Goal: Transaction & Acquisition: Subscribe to service/newsletter

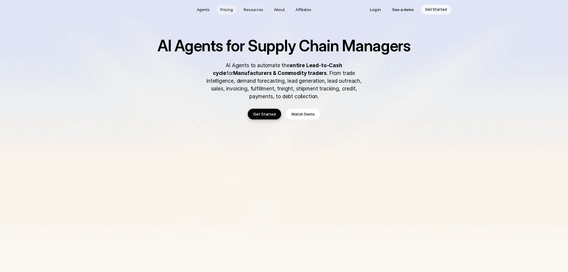
click at [227, 12] on p "Pricing" at bounding box center [227, 10] width 13 height 6
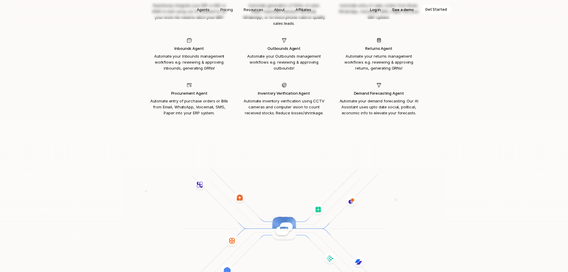
scroll to position [695, 0]
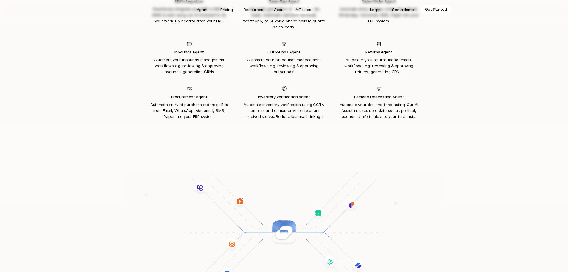
click at [307, 10] on p "Affiliates" at bounding box center [304, 10] width 16 height 6
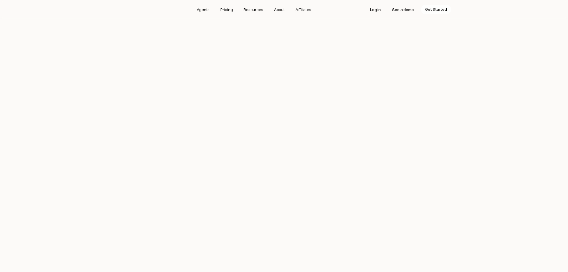
scroll to position [695, 0]
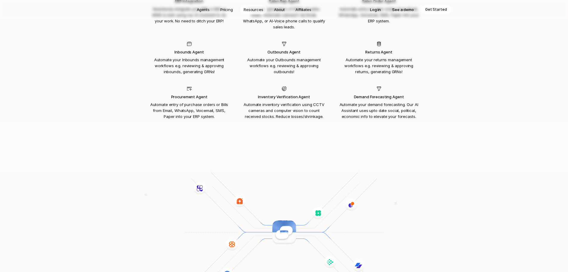
click at [250, 8] on p "Resources" at bounding box center [254, 10] width 20 height 6
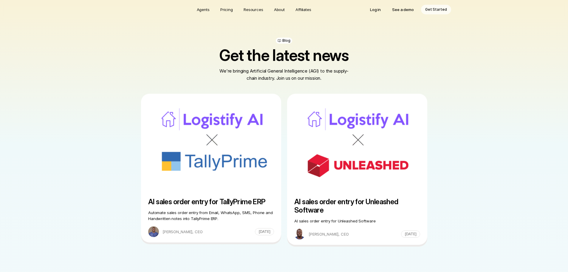
drag, startPoint x: 550, startPoint y: 162, endPoint x: 526, endPoint y: 42, distance: 122.4
click at [440, 9] on p "Get Started" at bounding box center [437, 10] width 22 height 6
click at [203, 9] on p "Agents" at bounding box center [203, 10] width 13 height 6
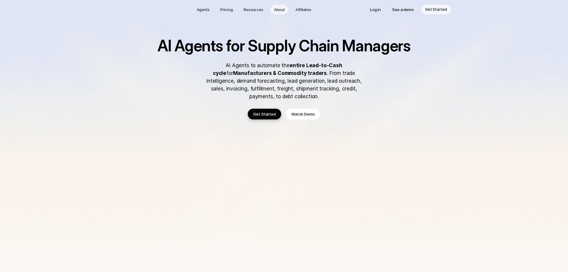
click at [284, 11] on p "About" at bounding box center [279, 10] width 11 height 6
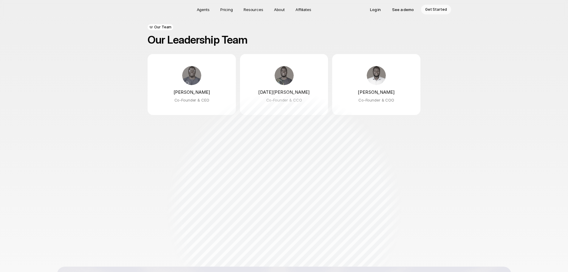
scroll to position [447, 0]
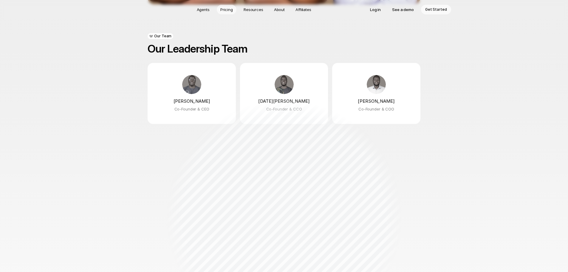
click at [225, 8] on p "Pricing" at bounding box center [227, 10] width 13 height 6
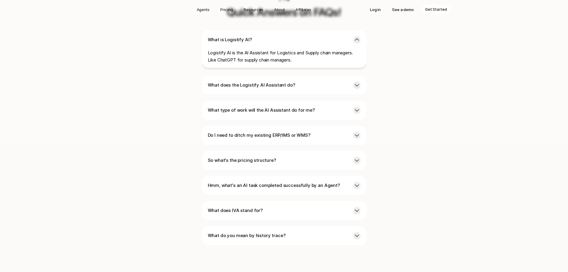
scroll to position [1441, 0]
click at [295, 131] on p "Do I need to ditch my existing ERP/IMS or WMS?" at bounding box center [278, 134] width 141 height 7
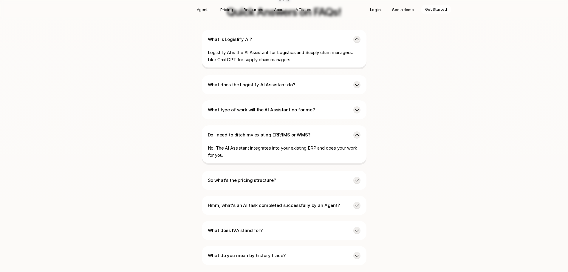
click at [291, 125] on div "Do I need to ditch my existing ERP/IMS or WMS? No. The AI Assistant integrates …" at bounding box center [284, 144] width 165 height 39
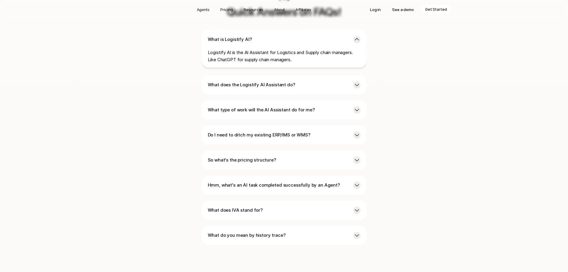
click at [269, 156] on p "So what's the pricing structure?" at bounding box center [278, 159] width 141 height 7
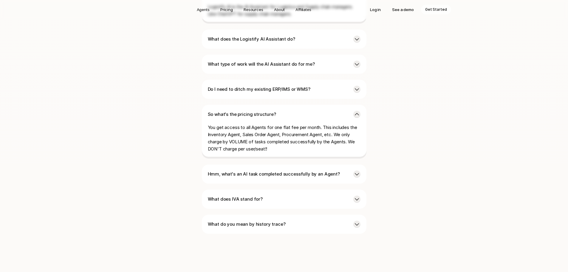
click at [274, 124] on p "You get access to all Agents for one flat fee per month. This includes the Inve…" at bounding box center [284, 138] width 153 height 29
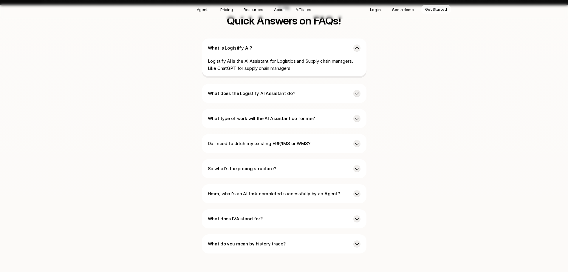
scroll to position [1367, 0]
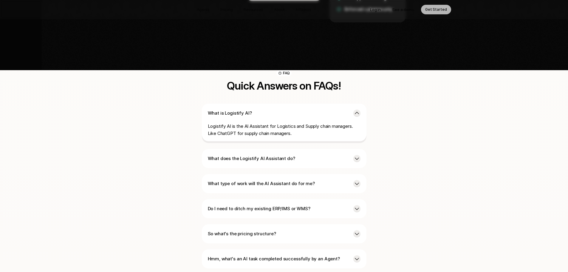
click at [351, 104] on div "What is Logistify AI? Logistify AI is the AI Assistant for Logistics and Supply…" at bounding box center [284, 123] width 165 height 39
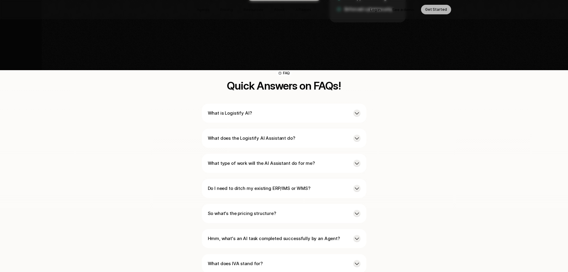
click at [330, 110] on p "What is Logistify AI?" at bounding box center [278, 113] width 141 height 7
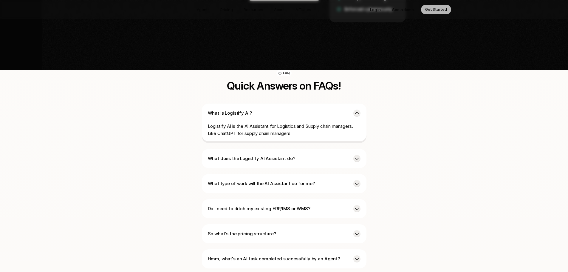
click at [306, 155] on p "What does the Logistify AI Assistant do?" at bounding box center [278, 158] width 141 height 7
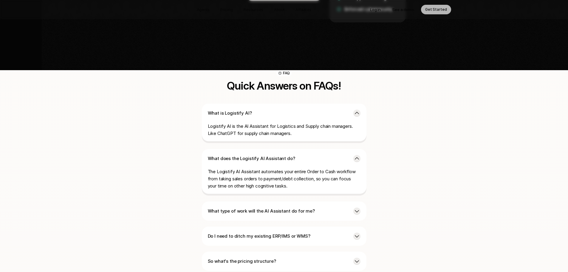
click at [293, 207] on p "What type of work will the AI Assistant do for me?" at bounding box center [278, 210] width 141 height 7
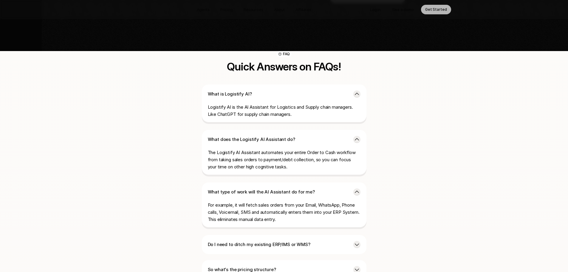
scroll to position [1397, 0]
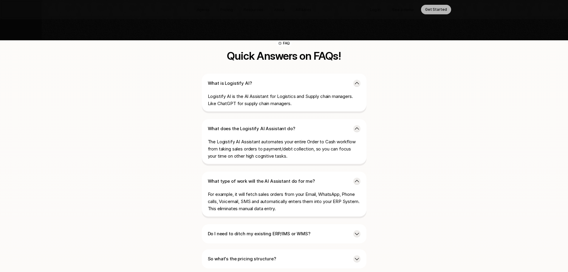
click at [309, 230] on p "Do I need to ditch my existing ERP/IMS or WMS?" at bounding box center [278, 233] width 141 height 7
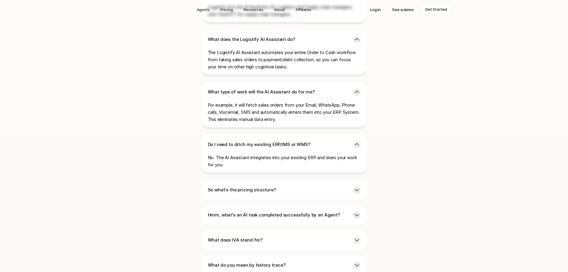
scroll to position [1486, 0]
click at [329, 141] on p "Do I need to ditch my existing ERP/IMS or WMS?" at bounding box center [278, 144] width 141 height 7
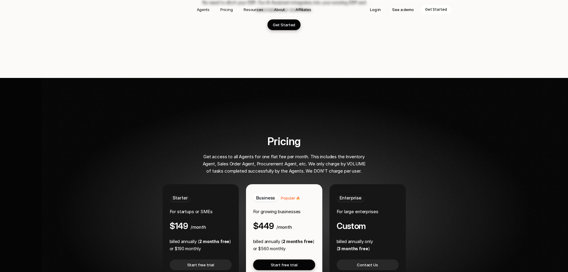
scroll to position [1069, 0]
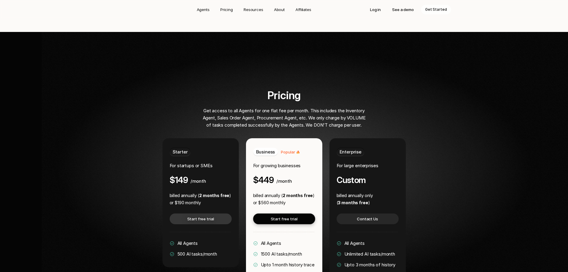
click at [207, 213] on link "Start free trial" at bounding box center [201, 218] width 62 height 11
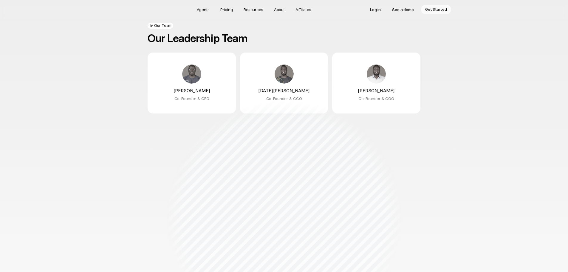
scroll to position [401, 0]
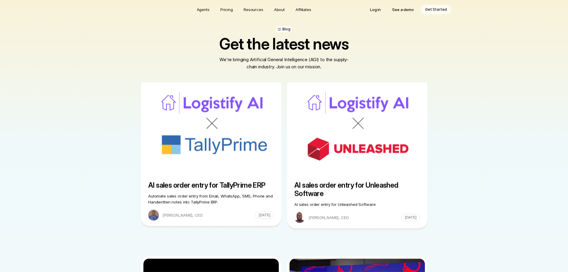
scroll to position [695, 0]
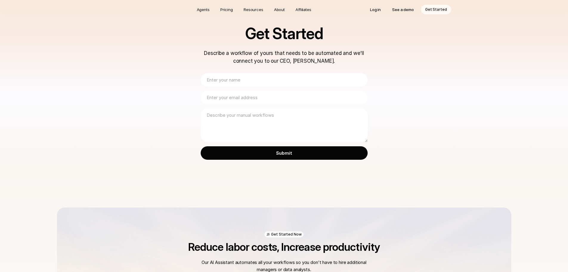
scroll to position [4, 0]
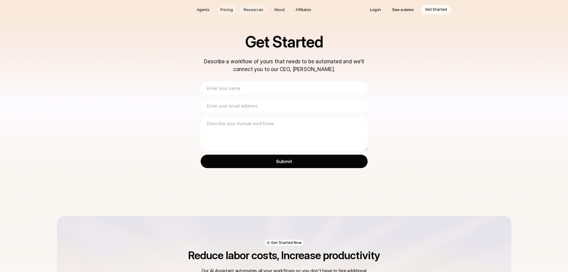
click at [227, 10] on p "Pricing" at bounding box center [227, 10] width 13 height 6
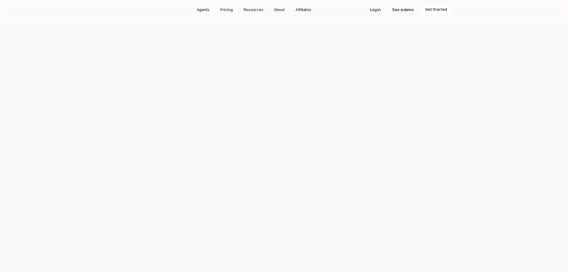
scroll to position [1083, 0]
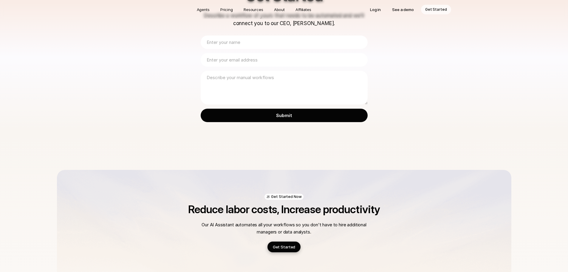
scroll to position [4, 0]
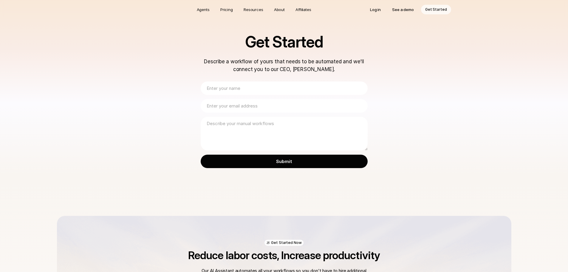
click at [248, 91] on input "text" at bounding box center [284, 87] width 167 height 13
click at [412, 110] on div "Get Started Describe a workflow of yours that needs to be automated and we'll c…" at bounding box center [284, 106] width 568 height 220
click at [227, 12] on p "Pricing" at bounding box center [227, 10] width 13 height 6
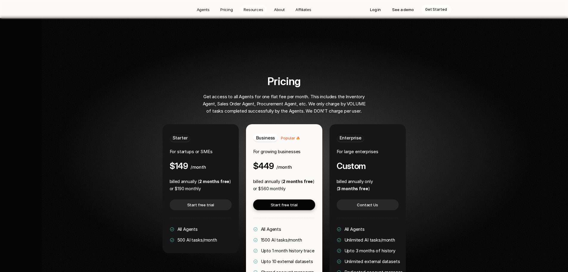
click at [259, 10] on p "Resources" at bounding box center [254, 10] width 20 height 6
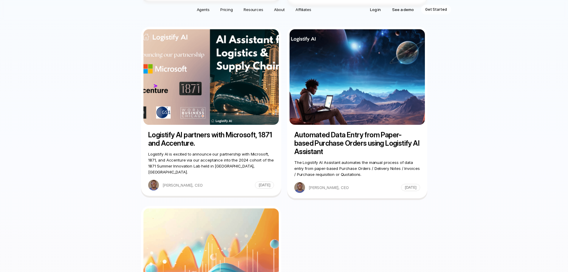
scroll to position [546, 0]
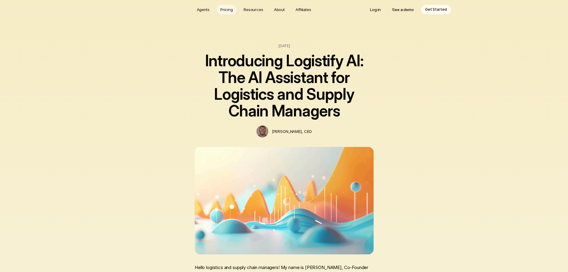
click at [230, 11] on p "Pricing" at bounding box center [227, 10] width 13 height 6
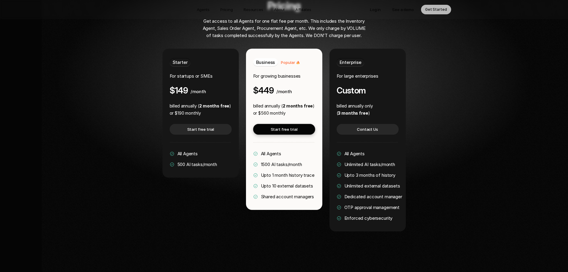
scroll to position [1113, 0]
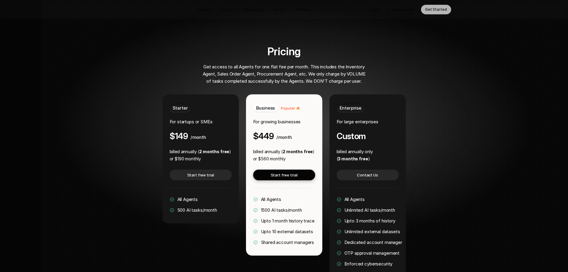
click at [209, 104] on div "Starter For startups or SMEs $149 /month" at bounding box center [201, 122] width 62 height 37
click at [173, 105] on span "Starter" at bounding box center [180, 108] width 15 height 6
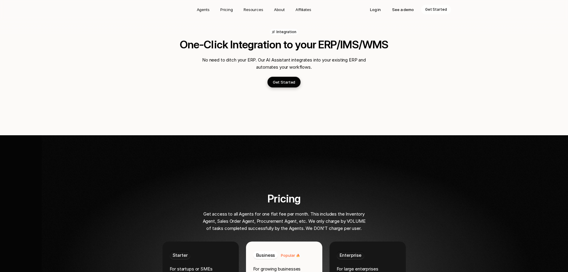
scroll to position [933, 0]
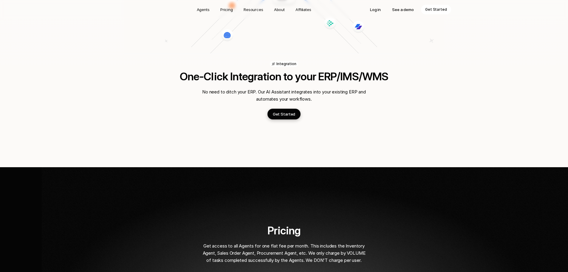
click at [438, 8] on p "Get Started" at bounding box center [437, 10] width 22 height 6
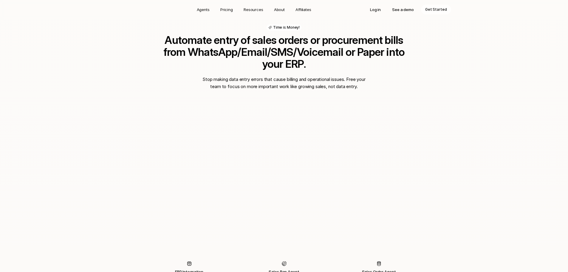
scroll to position [366, 0]
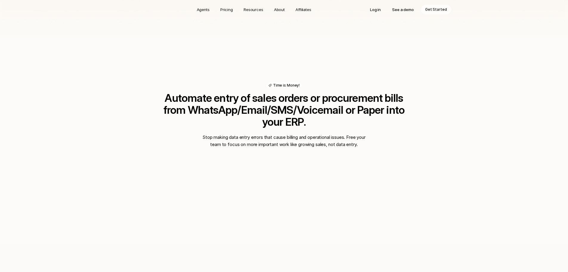
click at [487, 130] on div "Time is Money! Automate entry of sales orders or procurement bills from WhatsAp…" at bounding box center [284, 243] width 568 height 417
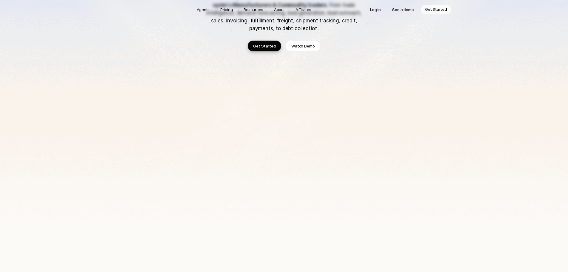
scroll to position [0, 0]
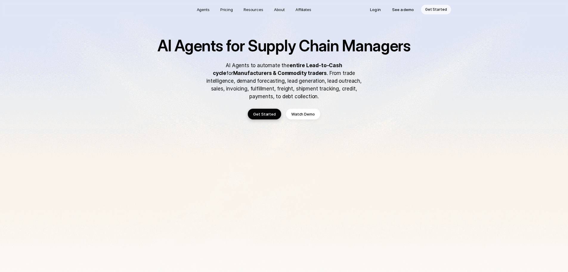
click at [301, 113] on p "Watch Demo" at bounding box center [304, 114] width 24 height 6
click at [204, 10] on p "Agents" at bounding box center [203, 10] width 13 height 6
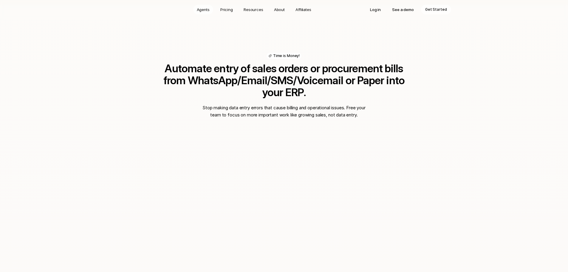
scroll to position [401, 0]
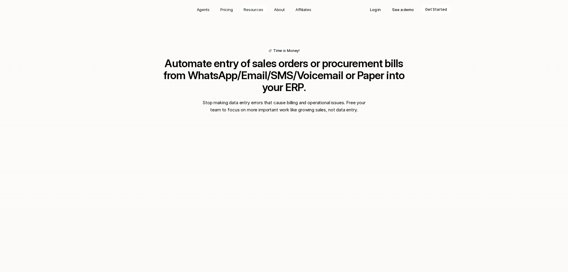
click at [255, 9] on p "Resources" at bounding box center [254, 10] width 20 height 6
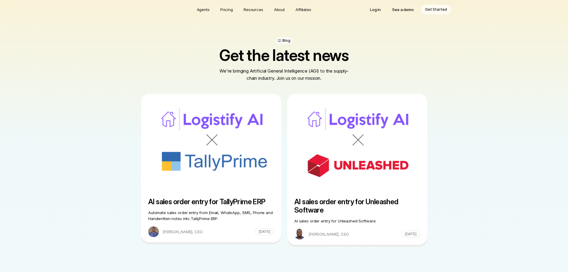
click at [410, 11] on p "See a demo" at bounding box center [403, 10] width 22 height 6
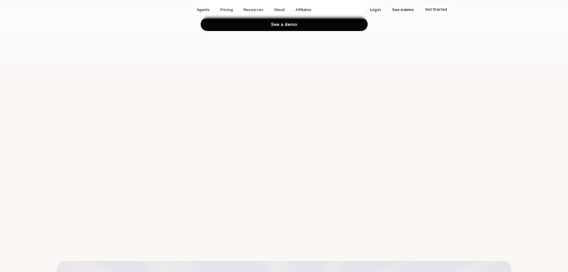
scroll to position [149, 0]
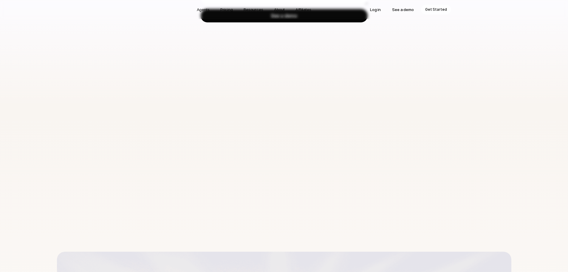
click at [530, 67] on div "Request a demo Request a longer & deeper demo (from our CEO, Daniel Emaasit) to…" at bounding box center [284, 154] width 568 height 606
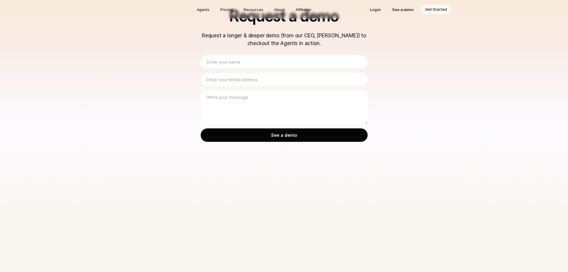
scroll to position [0, 0]
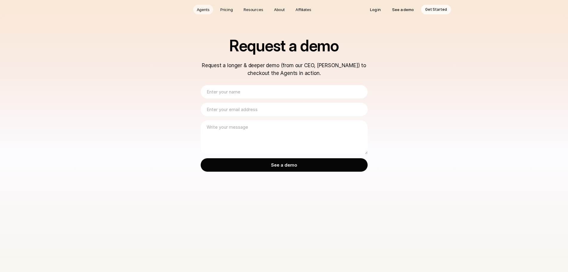
click at [201, 9] on p "Agents" at bounding box center [203, 10] width 13 height 6
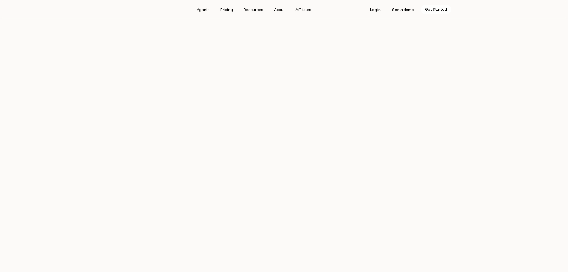
scroll to position [401, 0]
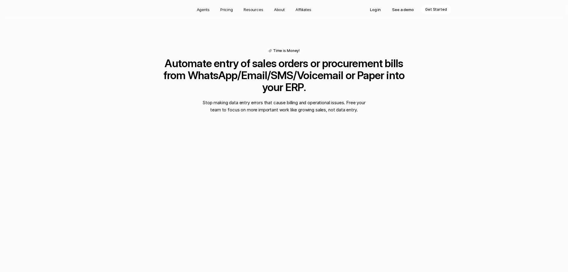
click at [442, 11] on p "Get Started" at bounding box center [437, 10] width 22 height 6
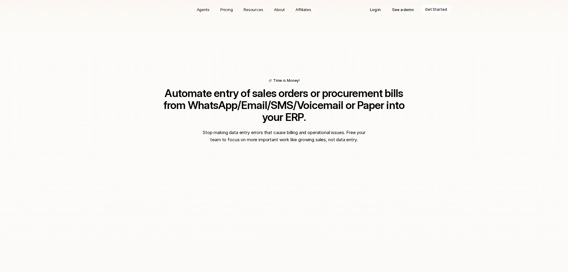
scroll to position [282, 0]
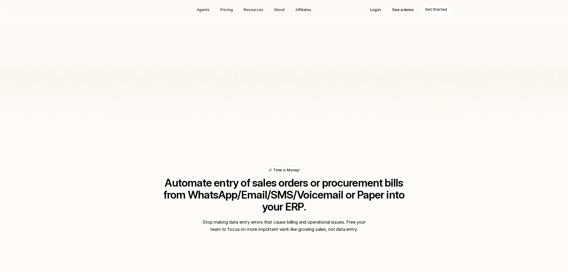
click at [404, 9] on p "See a demo" at bounding box center [403, 10] width 22 height 6
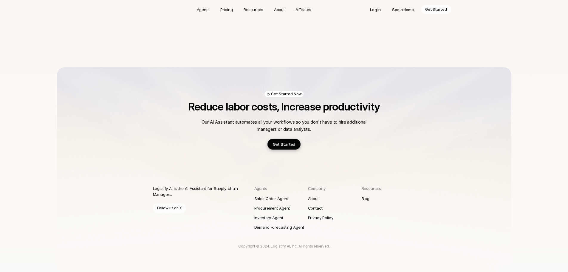
scroll to position [334, 0]
click at [318, 197] on p "About" at bounding box center [313, 198] width 11 height 6
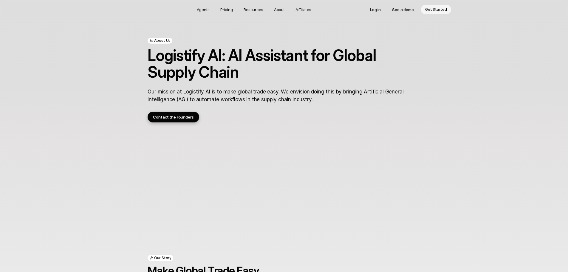
drag, startPoint x: 415, startPoint y: 166, endPoint x: 415, endPoint y: 67, distance: 98.2
click at [298, 100] on p "Our mission at Logistify AI is to make global trade easy. We envision doing thi…" at bounding box center [284, 96] width 273 height 16
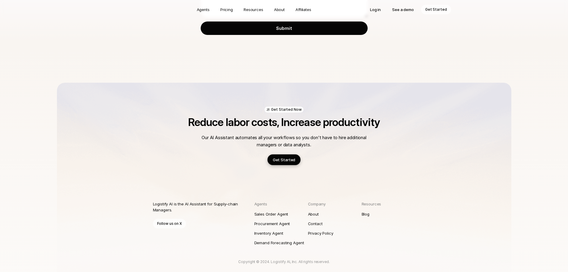
scroll to position [153, 0]
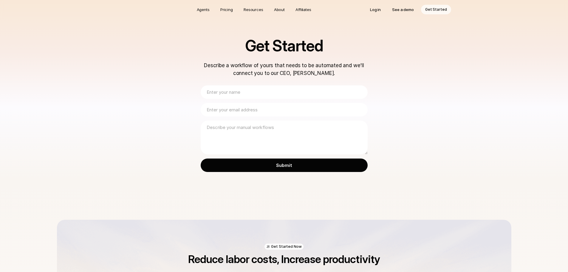
click at [264, 93] on input "text" at bounding box center [284, 91] width 167 height 13
click at [469, 106] on div "Get Started Describe a workflow of yours that needs to be automated and we'll c…" at bounding box center [284, 110] width 568 height 220
click at [270, 107] on input "email" at bounding box center [284, 109] width 167 height 13
click at [469, 123] on div "Get Started Describe a workflow of yours that needs to be automated and we'll c…" at bounding box center [284, 110] width 568 height 220
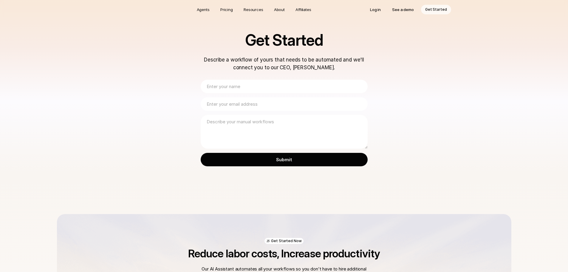
scroll to position [4, 0]
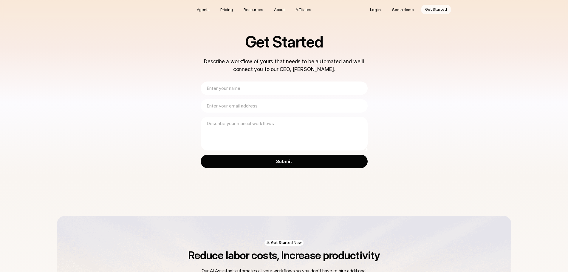
click at [243, 90] on input "text" at bounding box center [284, 87] width 167 height 13
